Goal: Task Accomplishment & Management: Manage account settings

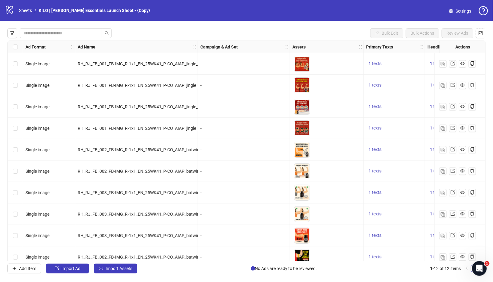
scroll to position [52, 0]
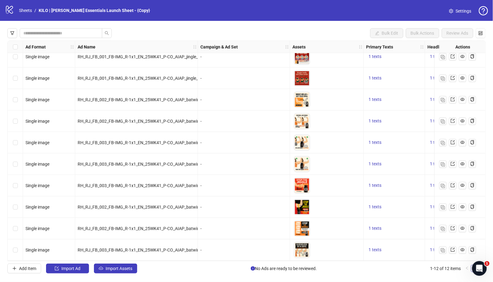
click at [10, 11] on icon "logo/logo-mobile" at bounding box center [9, 9] width 9 height 9
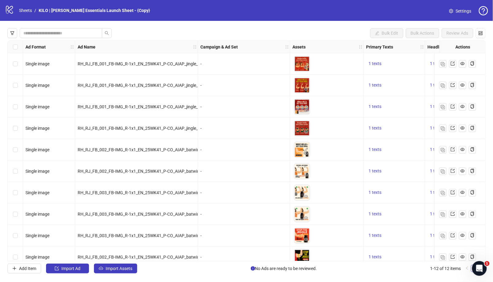
click at [9, 10] on icon "logo/logo-mobile" at bounding box center [9, 9] width 9 height 9
click at [28, 10] on link "Sheets" at bounding box center [25, 10] width 15 height 7
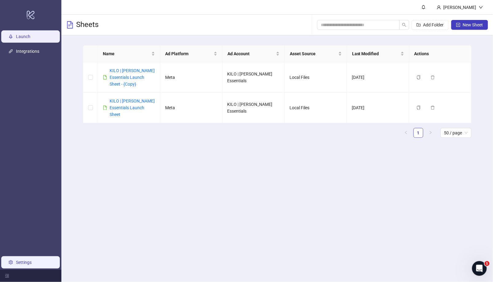
click at [31, 261] on link "Settings" at bounding box center [24, 262] width 16 height 5
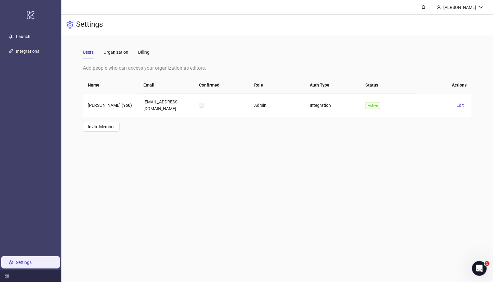
click at [7, 274] on icon "menu-fold" at bounding box center [7, 276] width 4 height 4
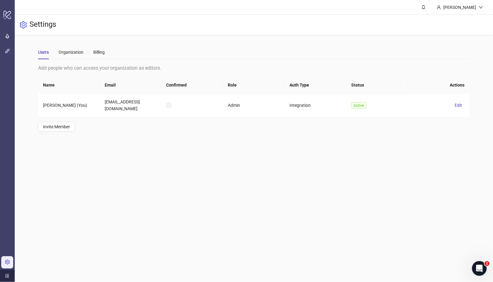
click at [7, 274] on icon "menu-unfold" at bounding box center [7, 276] width 4 height 4
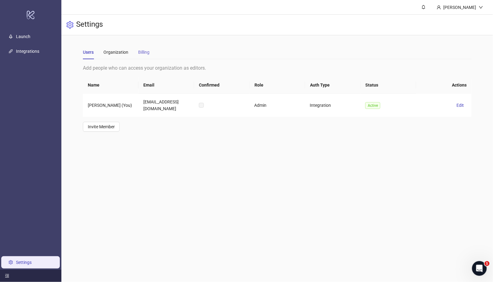
click at [146, 48] on div "Billing" at bounding box center [143, 52] width 11 height 14
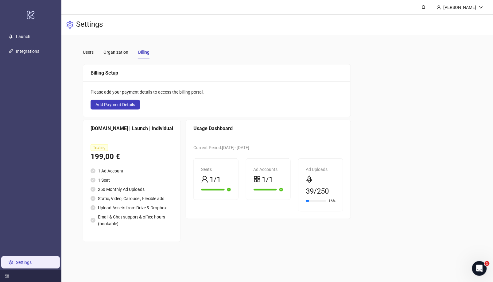
click at [103, 147] on span "Trialing" at bounding box center [100, 147] width 18 height 7
click at [122, 50] on div "Organization" at bounding box center [115, 52] width 25 height 7
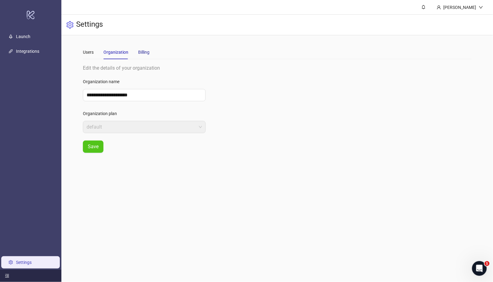
click at [148, 50] on div "Billing" at bounding box center [143, 52] width 11 height 7
